Goal: Task Accomplishment & Management: Manage account settings

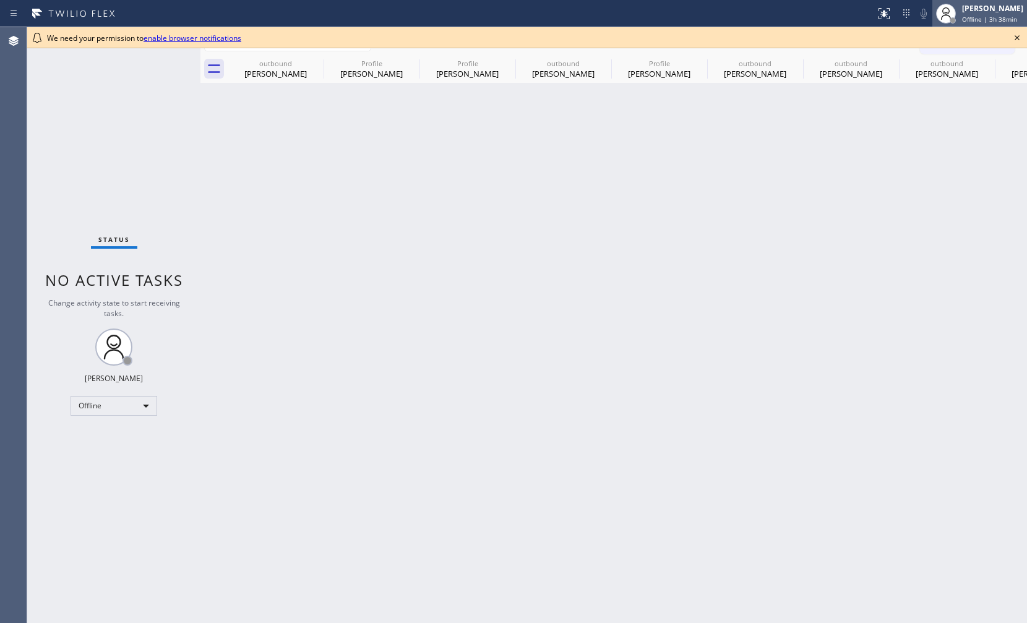
click at [962, 22] on span "Offline | 3h 38min" at bounding box center [989, 19] width 55 height 9
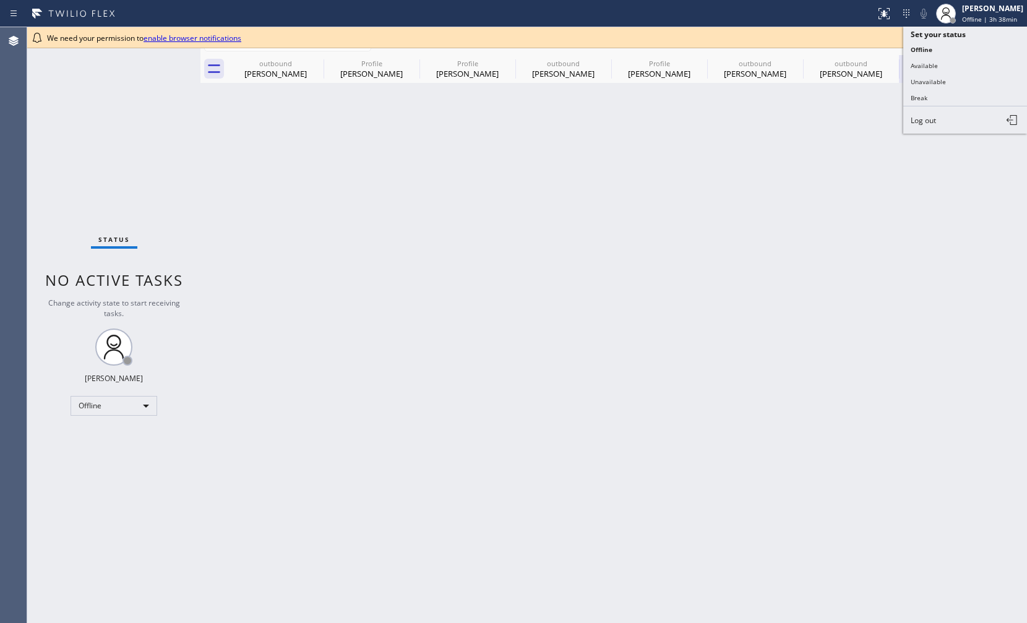
click at [949, 82] on button "Unavailable" at bounding box center [965, 82] width 124 height 16
click at [1012, 39] on icon at bounding box center [1017, 37] width 15 height 15
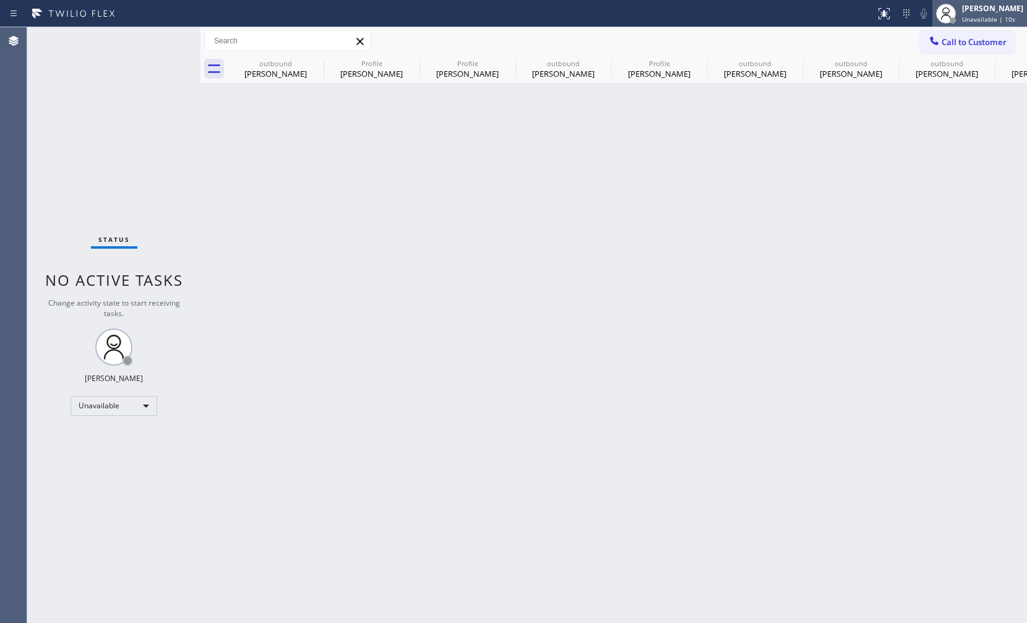
click at [979, 13] on div "Ann Bernadeth Mesina" at bounding box center [992, 8] width 61 height 11
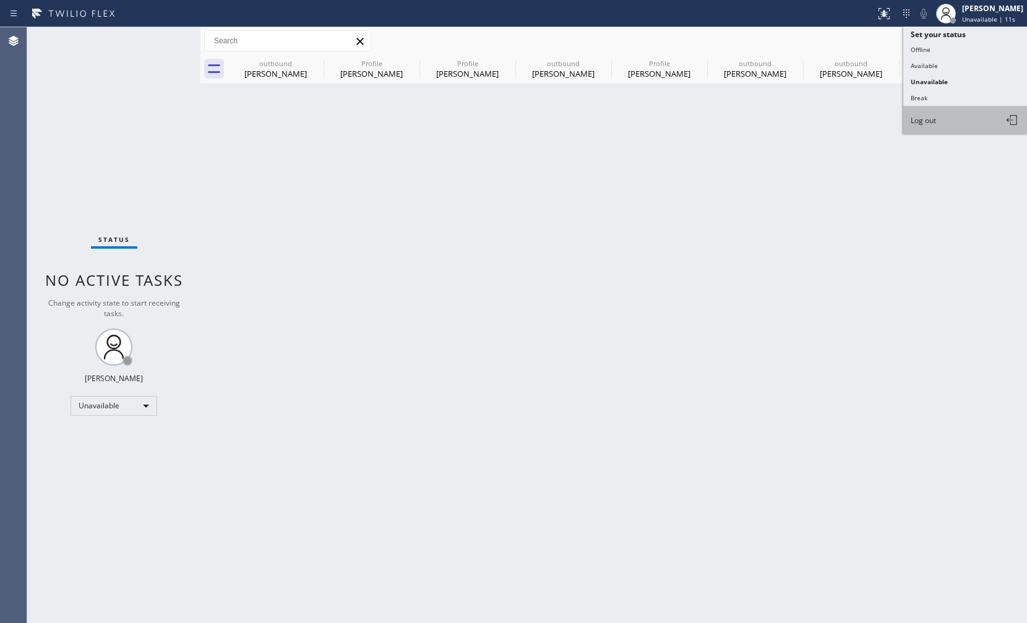
click at [949, 131] on button "Log out" at bounding box center [965, 119] width 124 height 27
